Goal: Task Accomplishment & Management: Manage account settings

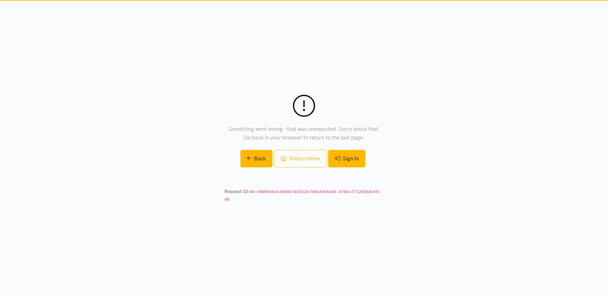
click at [351, 161] on link "Sign In" at bounding box center [346, 158] width 37 height 17
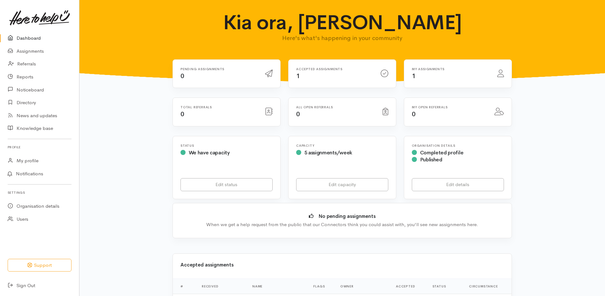
drag, startPoint x: 307, startPoint y: 77, endPoint x: 229, endPoint y: 93, distance: 79.6
click at [307, 77] on div "Accepted assignments 1" at bounding box center [335, 73] width 85 height 13
click at [28, 49] on link "Assignments" at bounding box center [39, 51] width 79 height 13
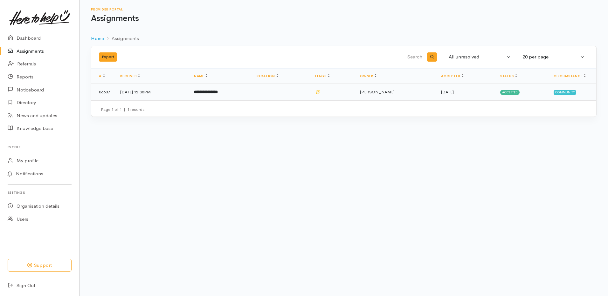
click at [515, 89] on td "Accepted" at bounding box center [521, 92] width 53 height 17
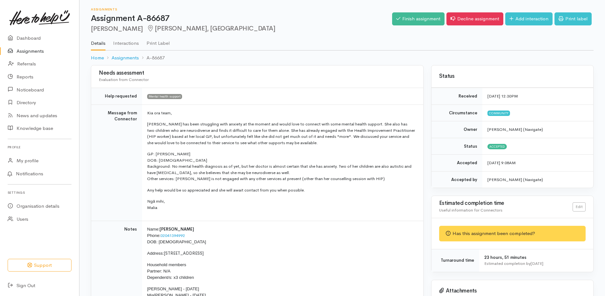
click at [366, 90] on td "Mental health support" at bounding box center [282, 96] width 281 height 17
click at [534, 238] on div "Has this assignment been completed?" at bounding box center [512, 234] width 147 height 16
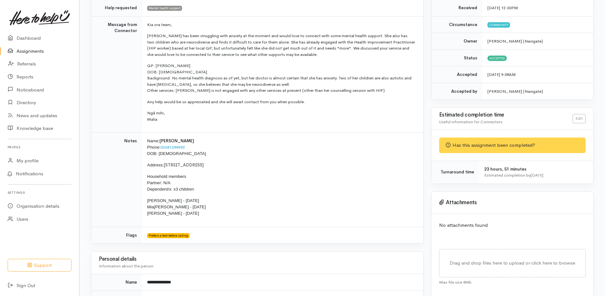
scroll to position [95, 0]
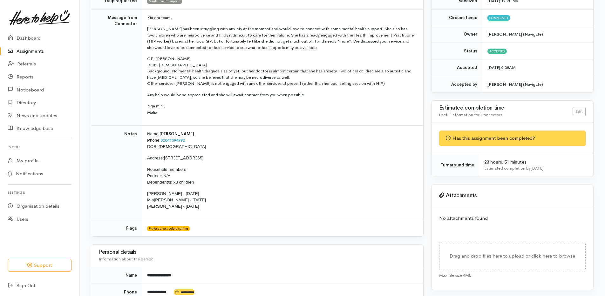
click at [519, 170] on div "Estimated completion by [DATE]" at bounding box center [535, 168] width 101 height 6
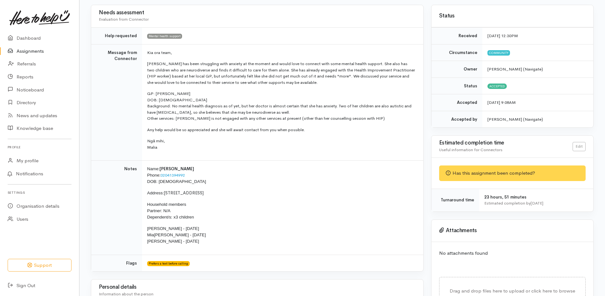
scroll to position [0, 0]
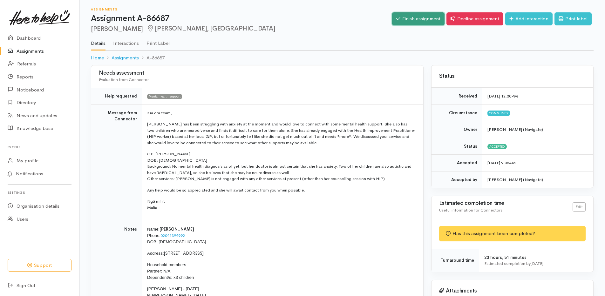
click at [414, 19] on link "Finish assignment" at bounding box center [418, 18] width 52 height 13
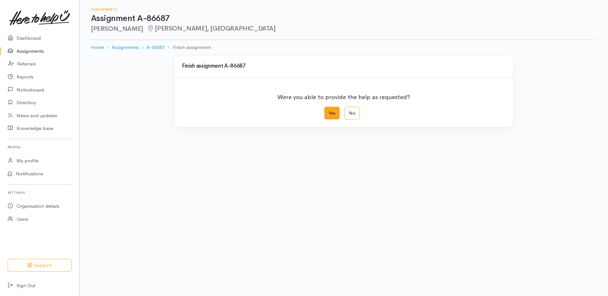
click at [332, 112] on label "Yes" at bounding box center [331, 113] width 15 height 13
click at [328, 111] on input "Yes" at bounding box center [326, 109] width 4 height 4
radio input "true"
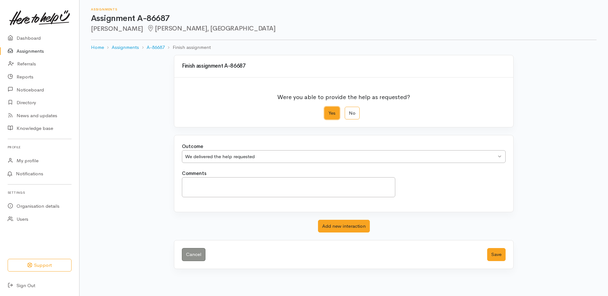
click at [450, 153] on div "We delivered the help requested We delivered the help requested" at bounding box center [344, 156] width 324 height 13
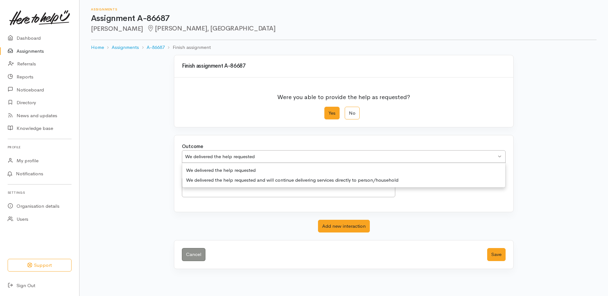
click at [455, 158] on div "We delivered the help requested" at bounding box center [340, 156] width 311 height 7
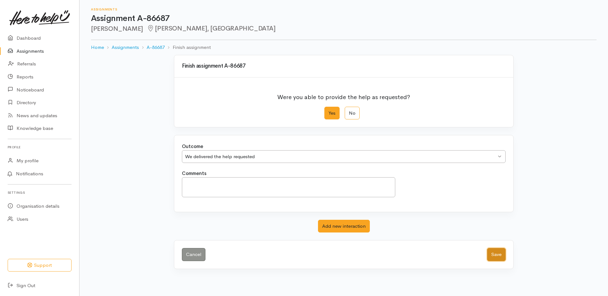
click at [494, 256] on button "Save" at bounding box center [496, 254] width 18 height 13
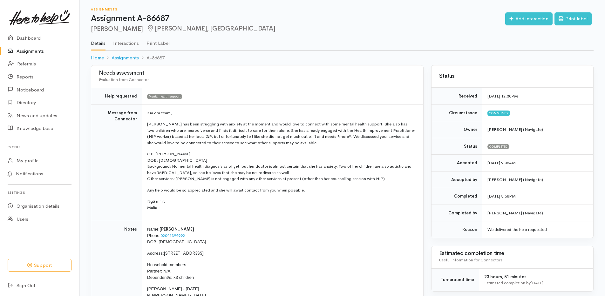
click at [302, 114] on td "Kia ora team, Louise has been struggling with anxiety at the moment and would l…" at bounding box center [282, 163] width 281 height 117
